Goal: Transaction & Acquisition: Purchase product/service

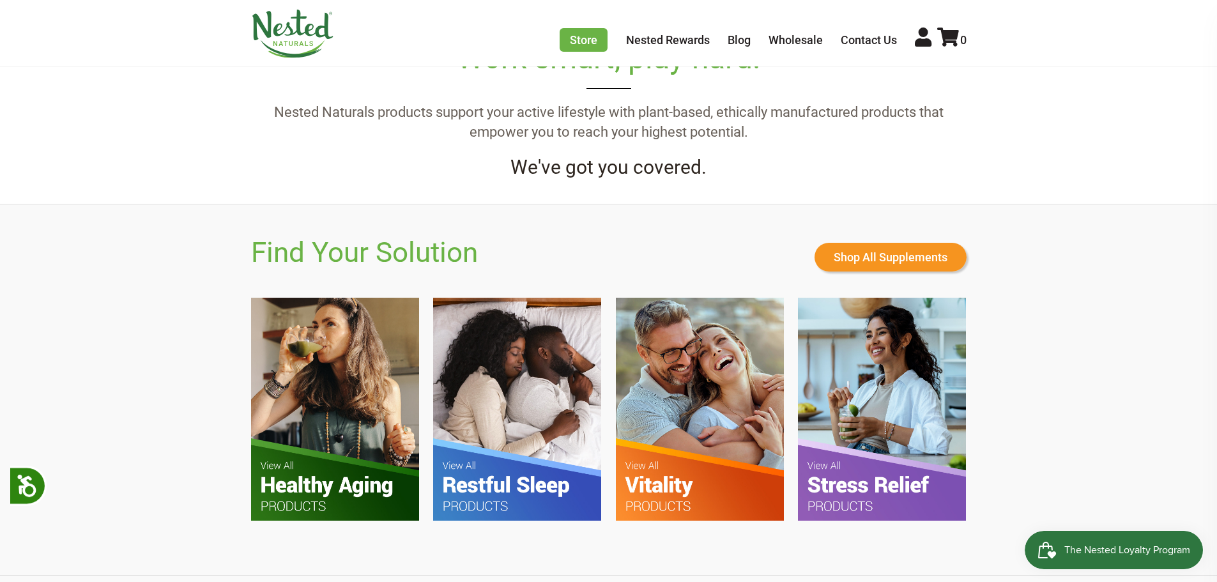
scroll to position [766, 0]
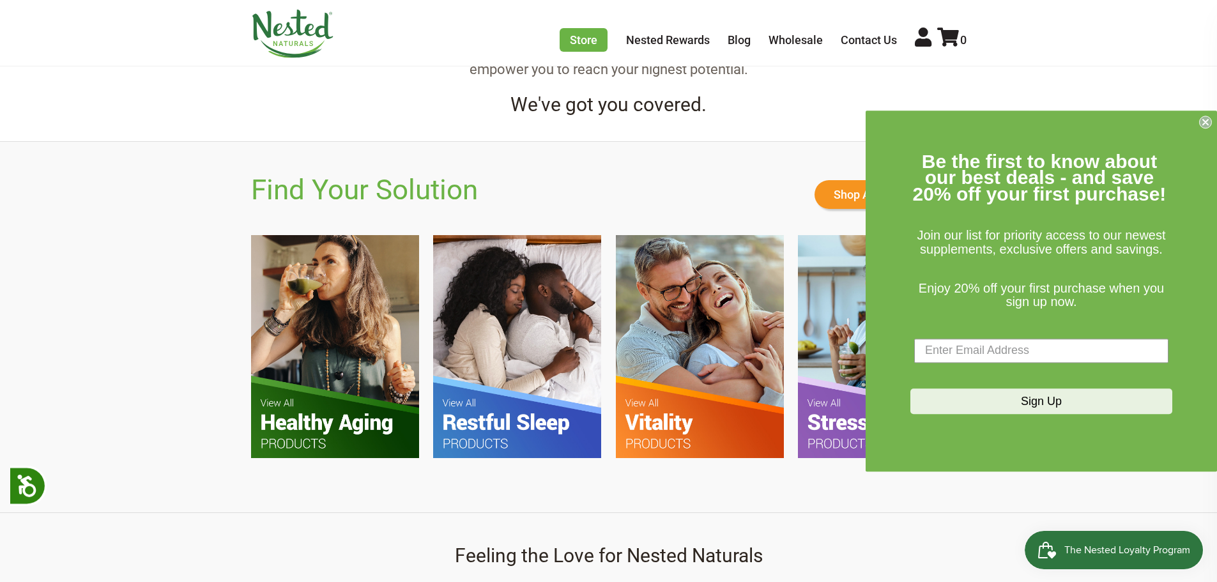
click at [1205, 128] on circle "Close dialog" at bounding box center [1205, 122] width 12 height 12
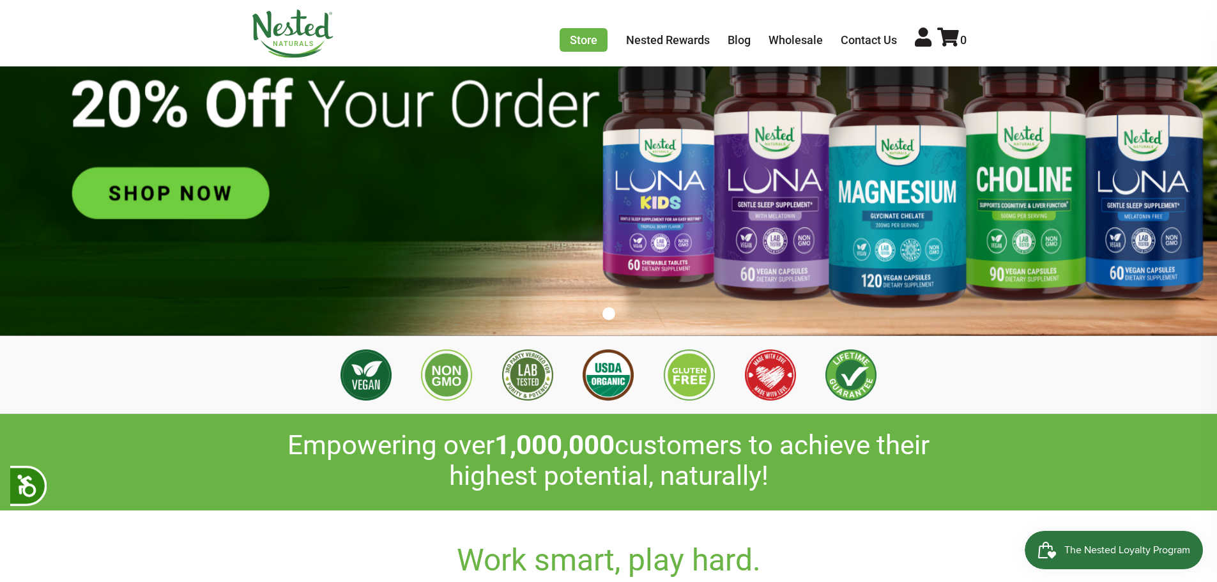
scroll to position [0, 0]
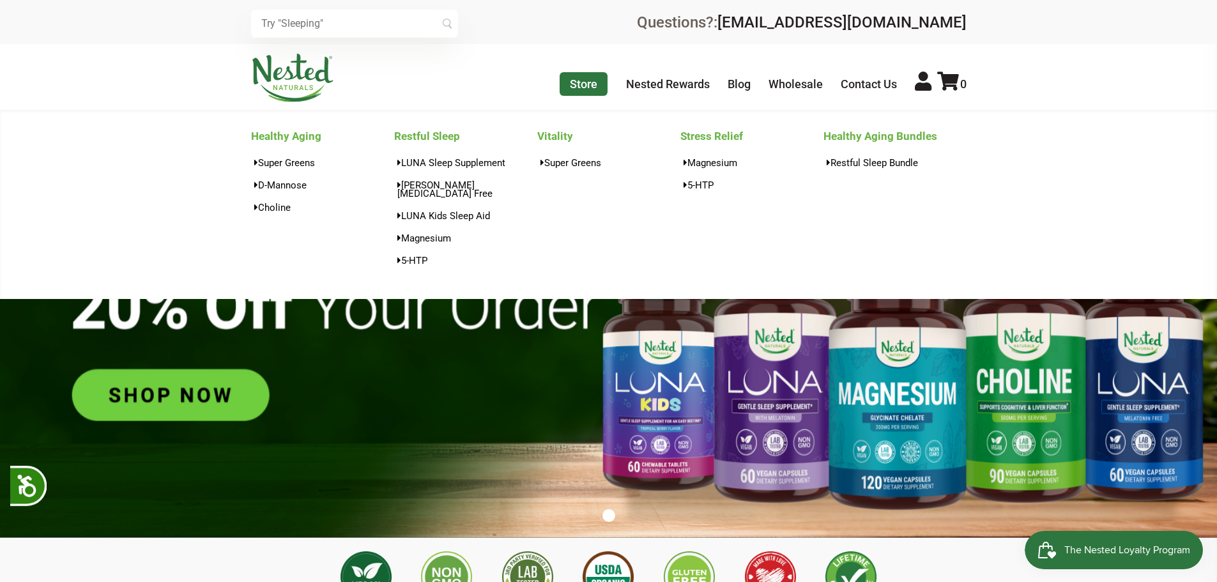
click at [595, 89] on link "Store" at bounding box center [583, 84] width 48 height 24
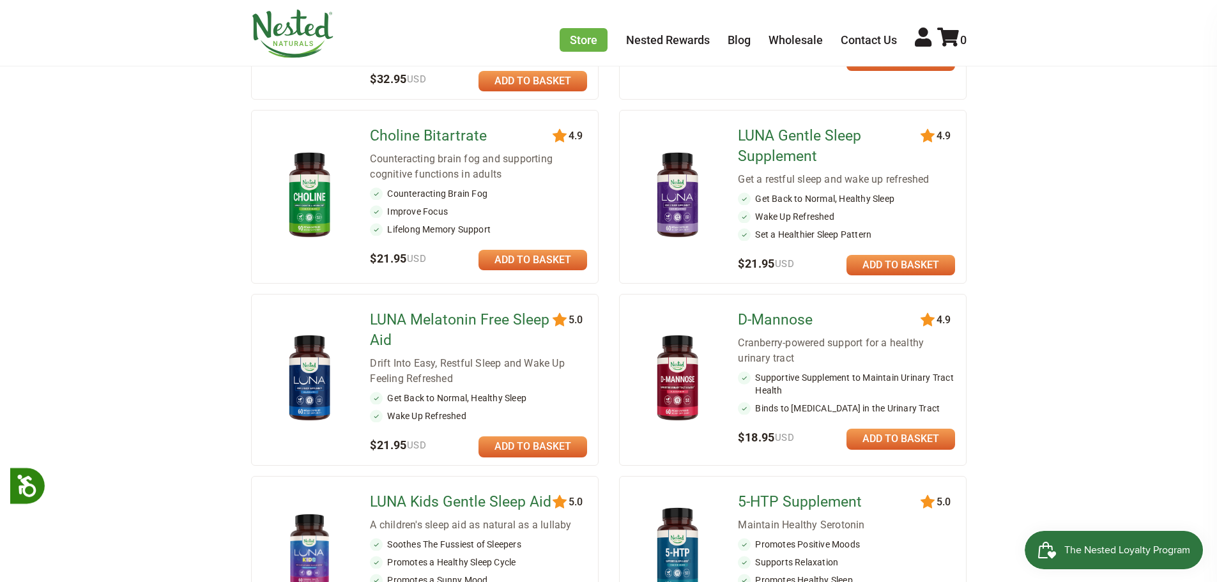
scroll to position [383, 0]
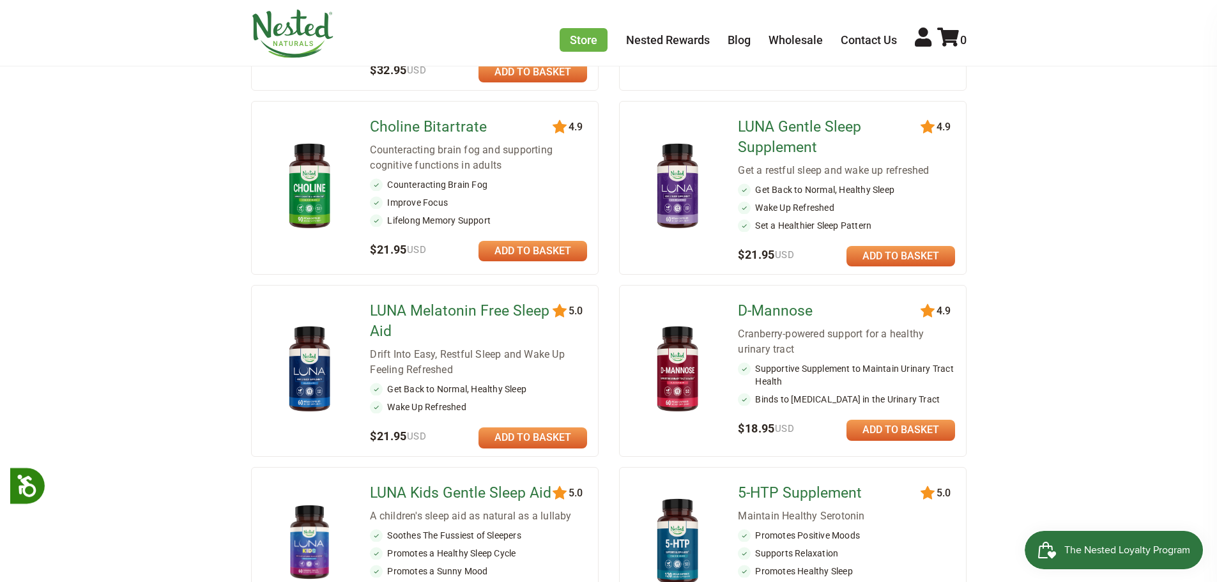
click at [393, 310] on link "LUNA Melatonin Free Sleep Aid" at bounding box center [462, 321] width 185 height 41
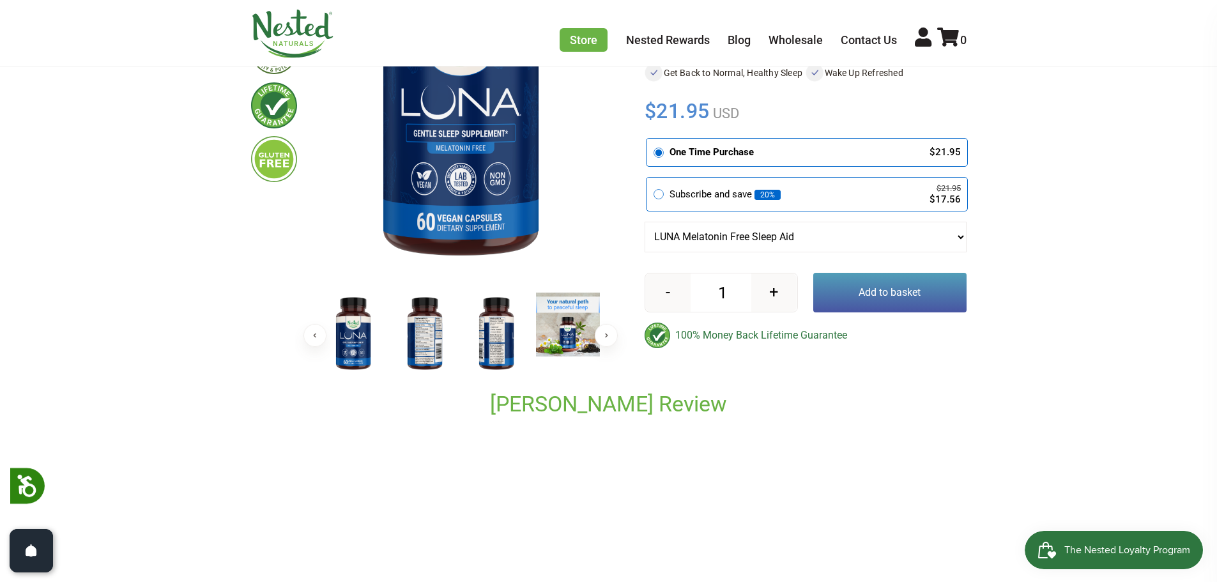
scroll to position [255, 0]
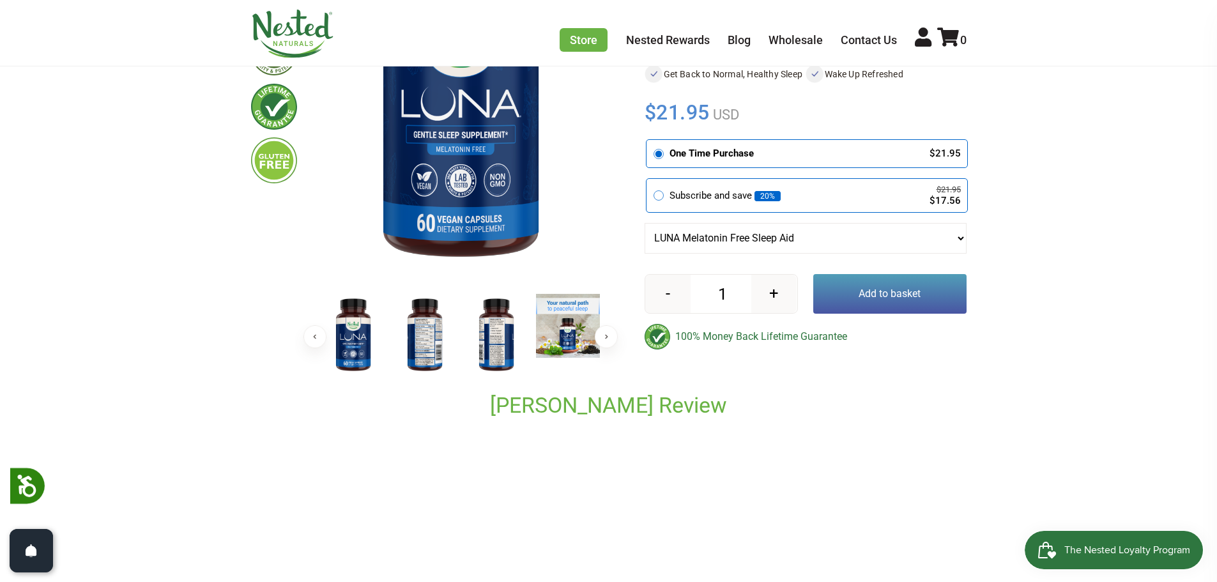
click at [480, 333] on img at bounding box center [496, 335] width 64 height 83
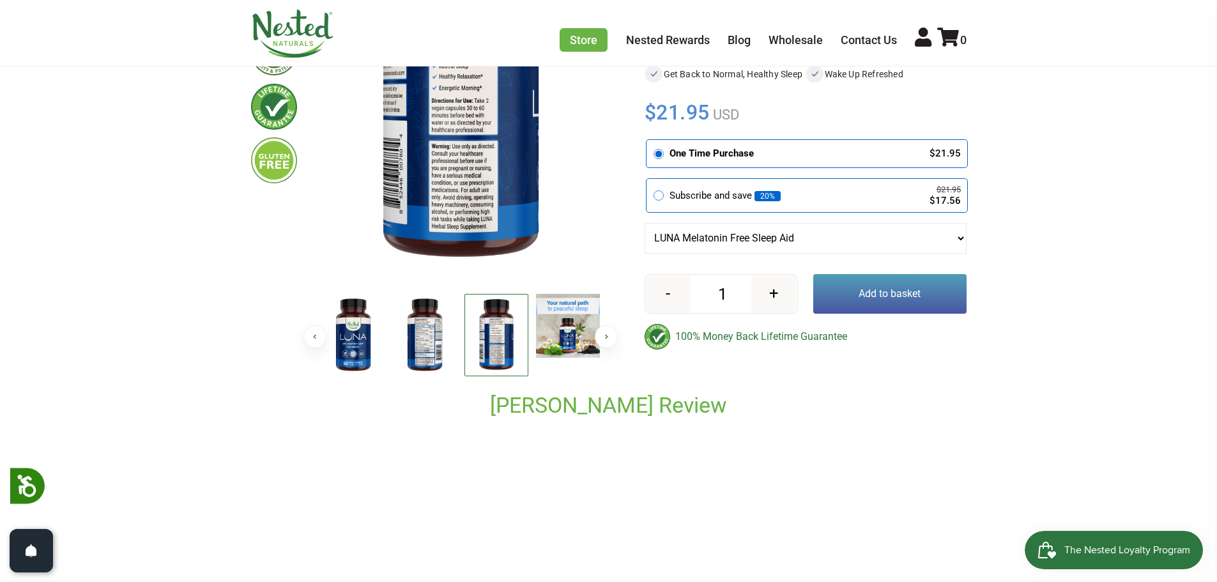
click at [433, 333] on img at bounding box center [425, 335] width 64 height 83
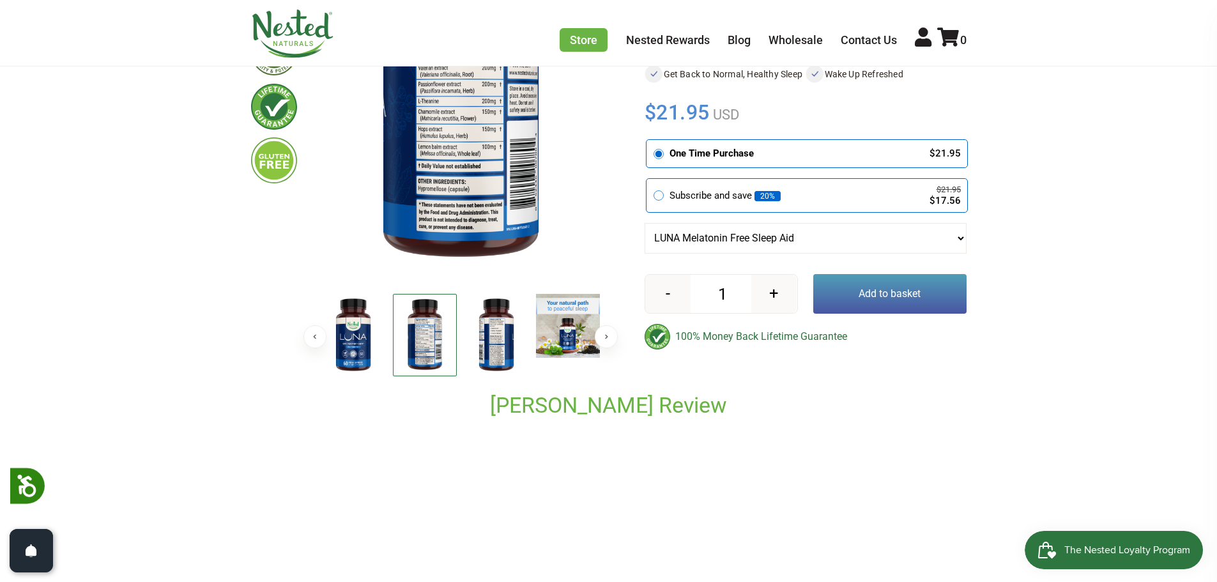
scroll to position [192, 0]
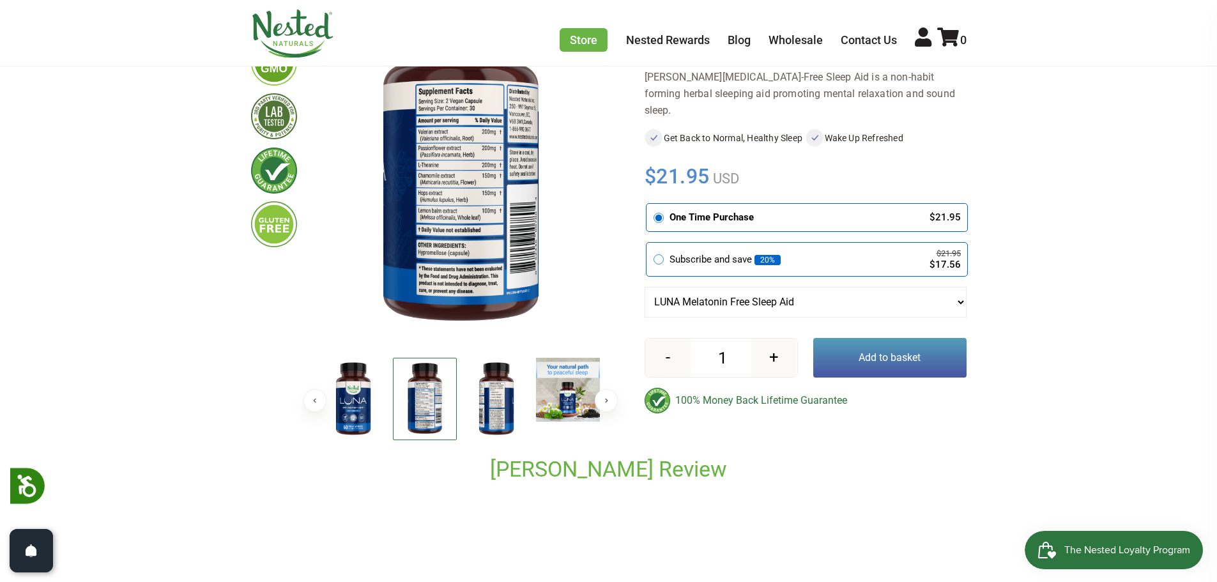
click at [514, 400] on img at bounding box center [496, 399] width 64 height 83
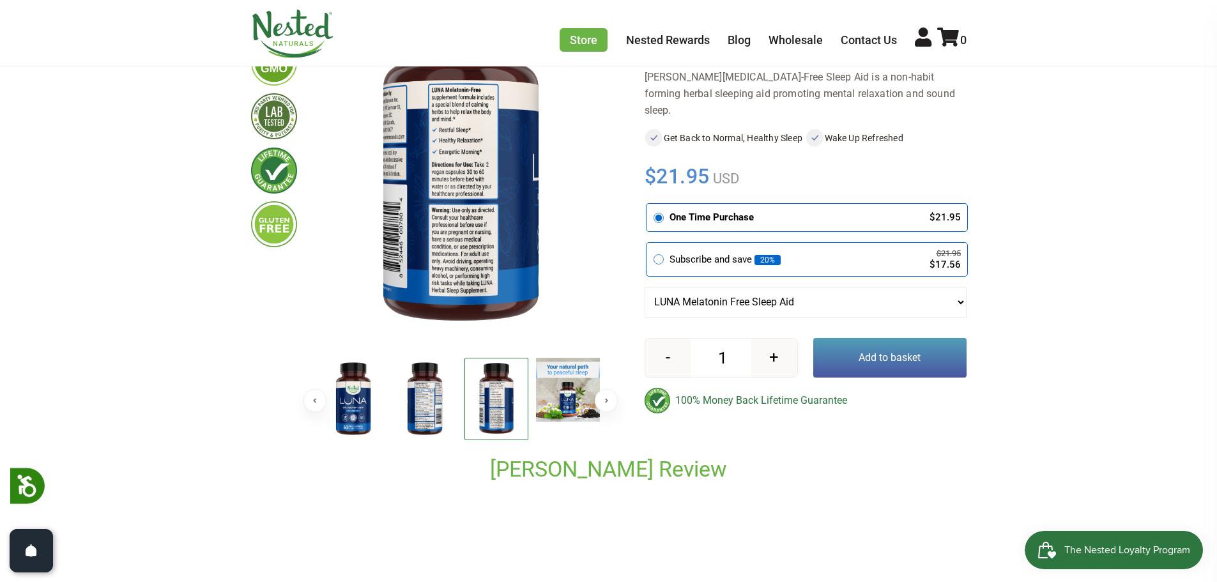
click at [423, 424] on img at bounding box center [425, 399] width 64 height 83
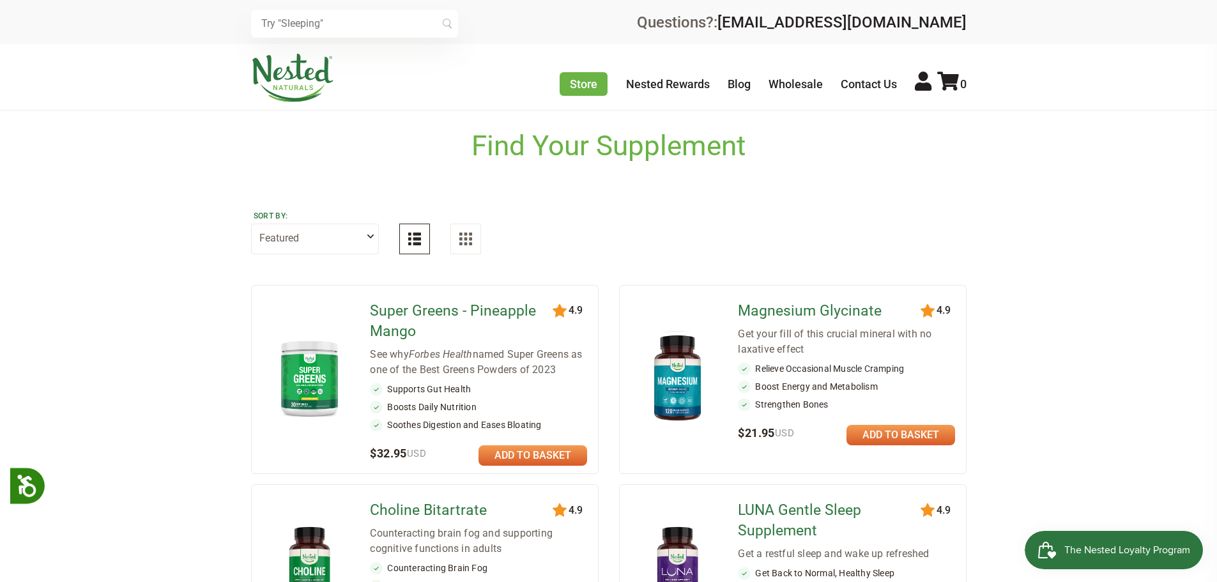
click at [374, 238] on select "Featured Highest Rated Best-Selling Alphabetically Newest First" at bounding box center [315, 239] width 128 height 31
click at [367, 241] on select "Featured Highest Rated Best-Selling Alphabetically Newest First" at bounding box center [315, 239] width 128 height 31
